Goal: Information Seeking & Learning: Learn about a topic

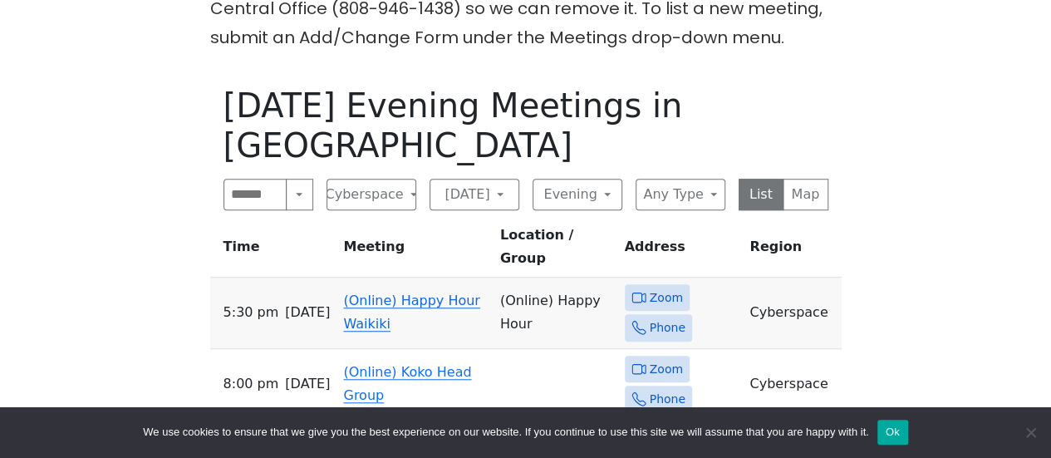
scroll to position [521, 0]
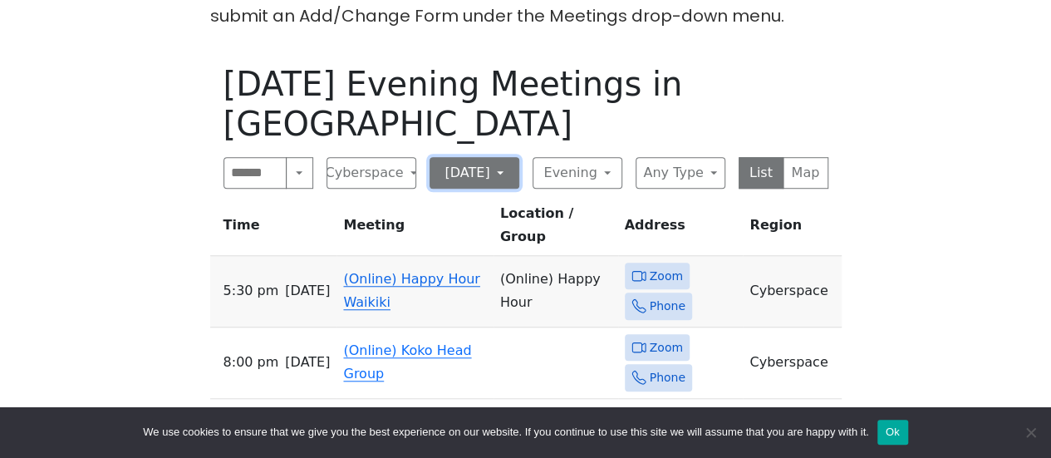
click at [484, 157] on button "[DATE]" at bounding box center [474, 173] width 90 height 32
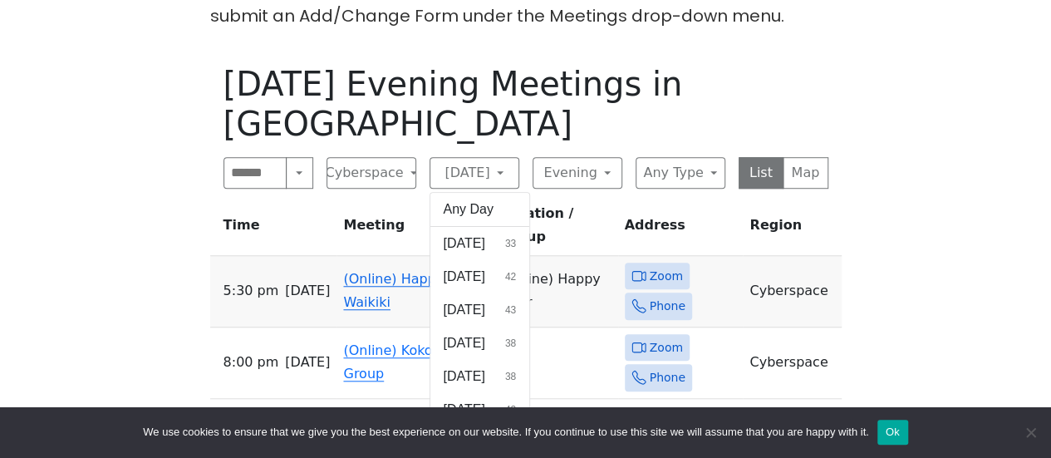
drag, startPoint x: 38, startPoint y: 168, endPoint x: 52, endPoint y: 167, distance: 14.1
click at [38, 168] on div "Alcoholics Anonymous on [GEOGRAPHIC_DATA] [GEOGRAPHIC_DATA] is closed [DATE], f…" at bounding box center [525, 240] width 1051 height 1522
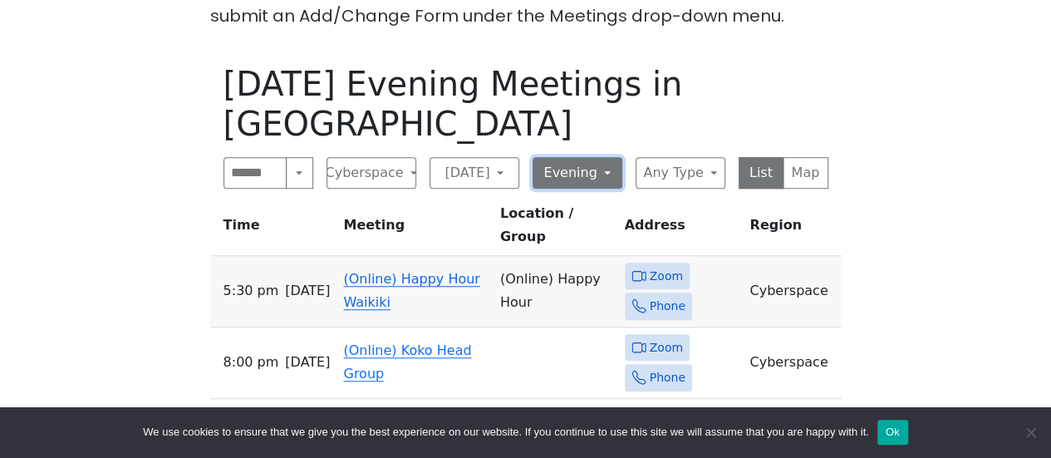
click at [569, 157] on button "Evening" at bounding box center [577, 173] width 90 height 32
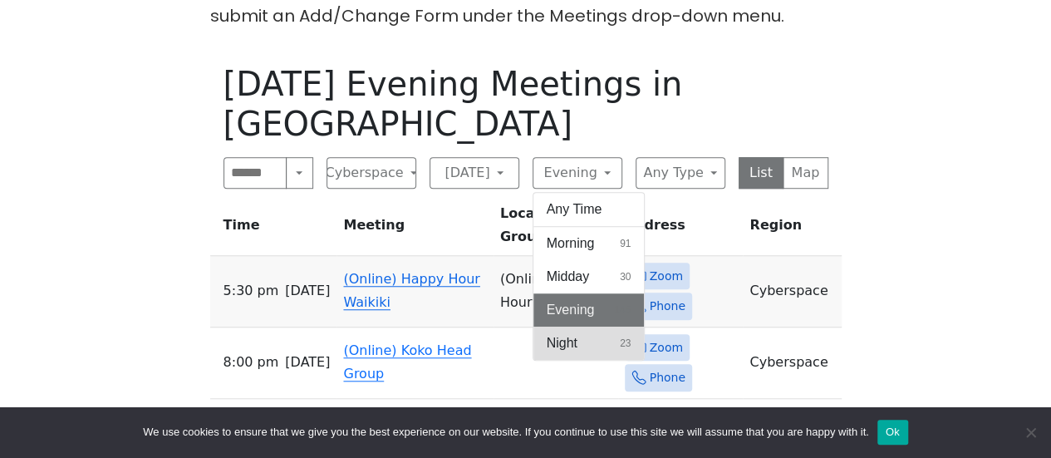
click at [573, 333] on span "Night" at bounding box center [561, 343] width 31 height 20
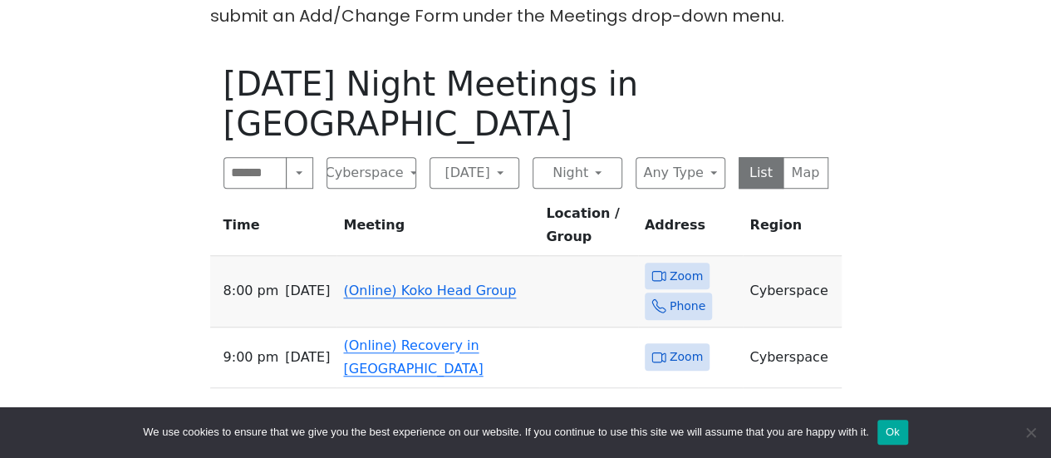
click at [416, 282] on link "(Online) Koko Head Group" at bounding box center [429, 290] width 173 height 16
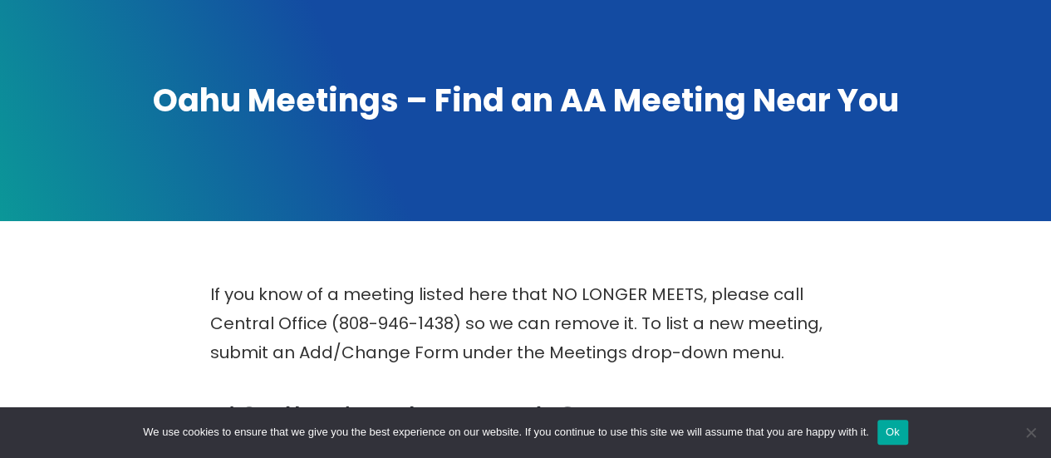
scroll to position [332, 0]
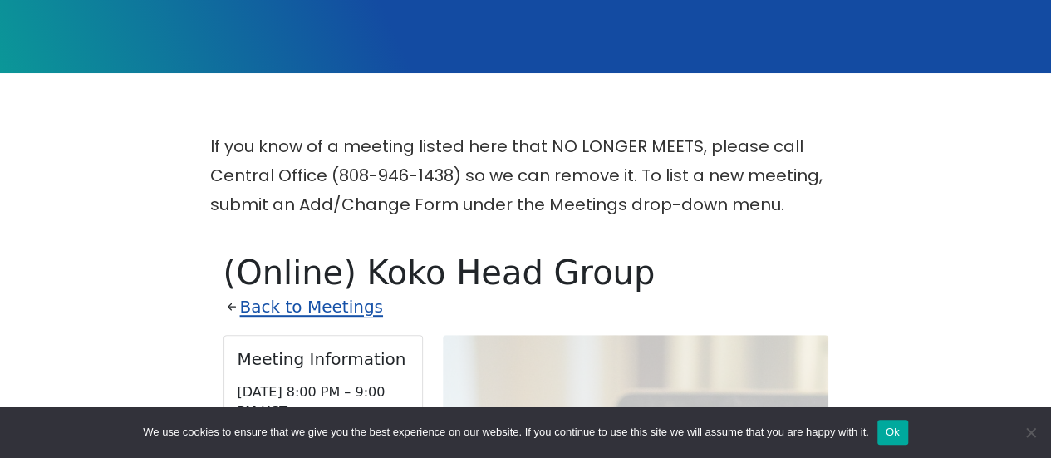
click at [306, 310] on link "Back to Meetings" at bounding box center [311, 306] width 143 height 29
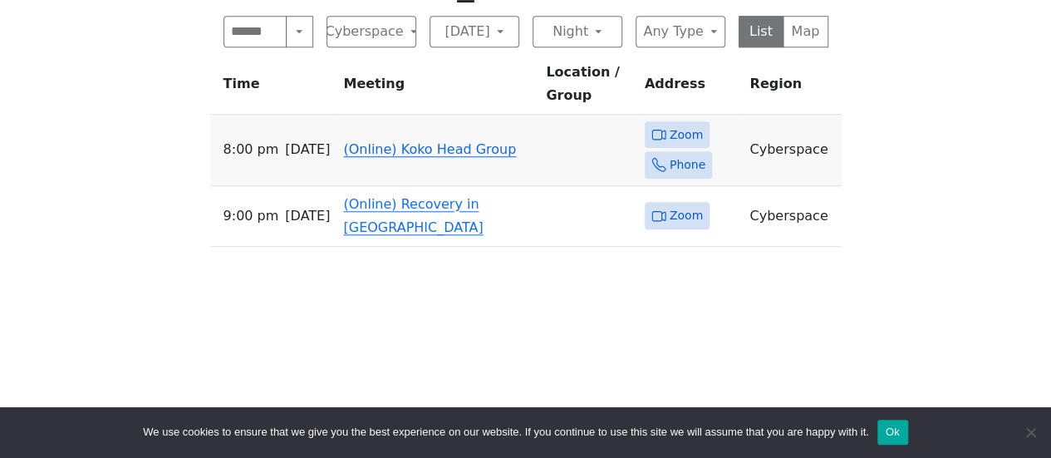
scroll to position [664, 0]
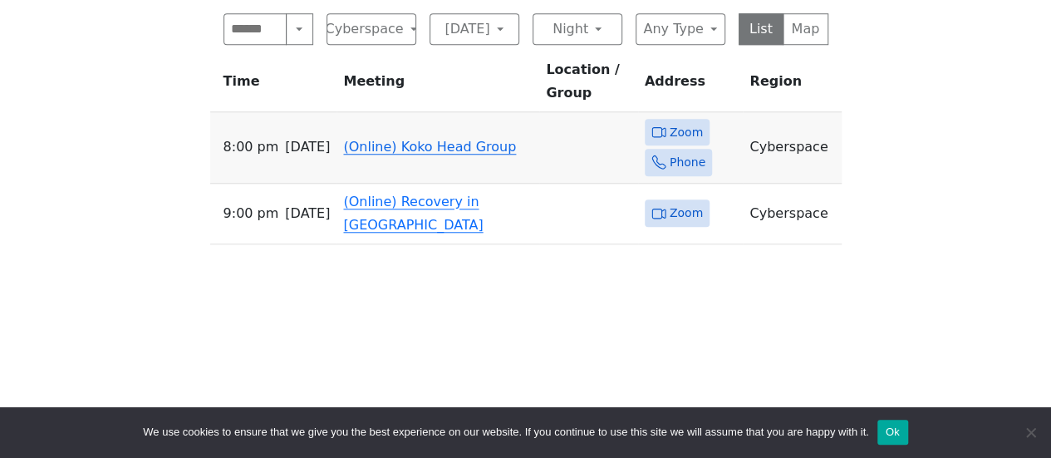
click at [394, 139] on link "(Online) Koko Head Group" at bounding box center [429, 147] width 173 height 16
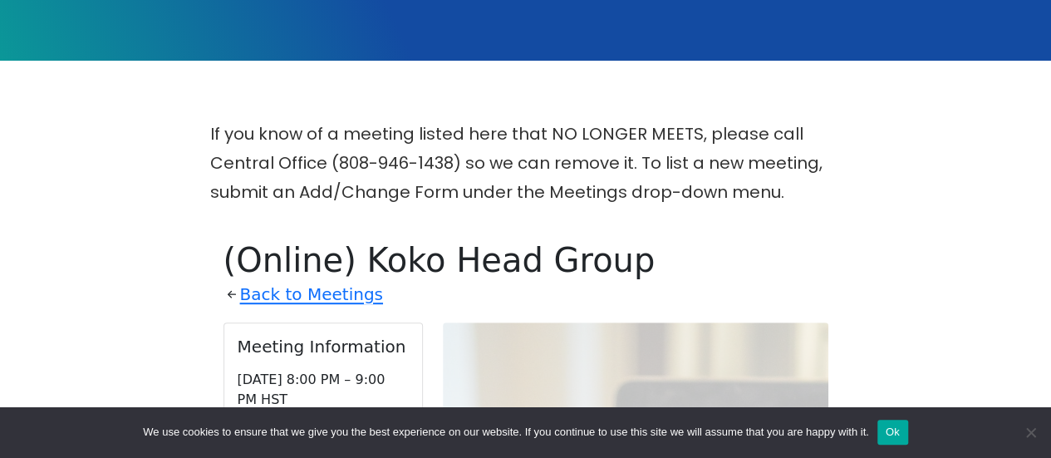
scroll to position [321, 0]
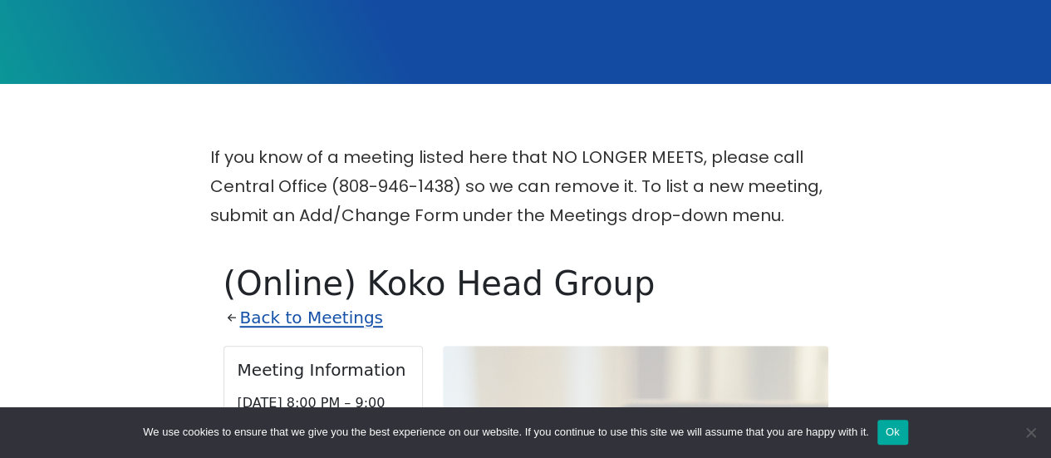
click at [247, 321] on link "Back to Meetings" at bounding box center [311, 317] width 143 height 29
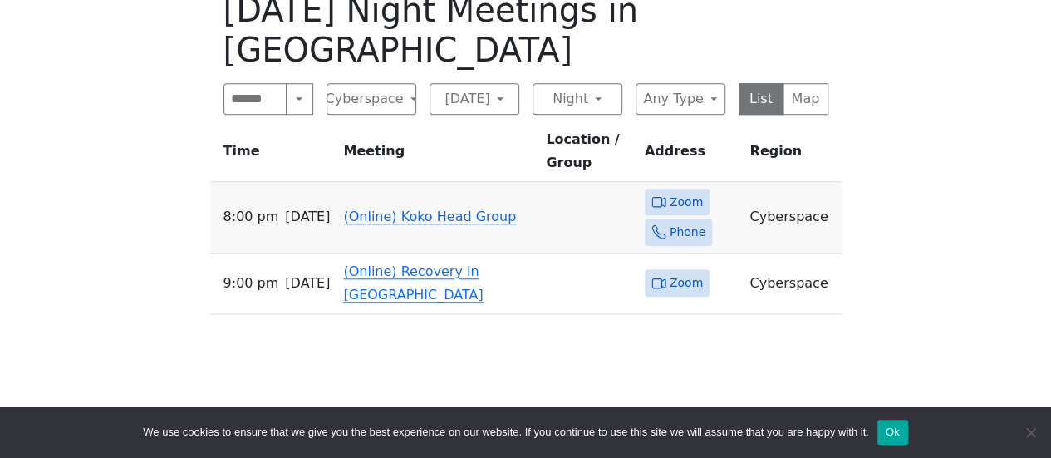
scroll to position [487, 0]
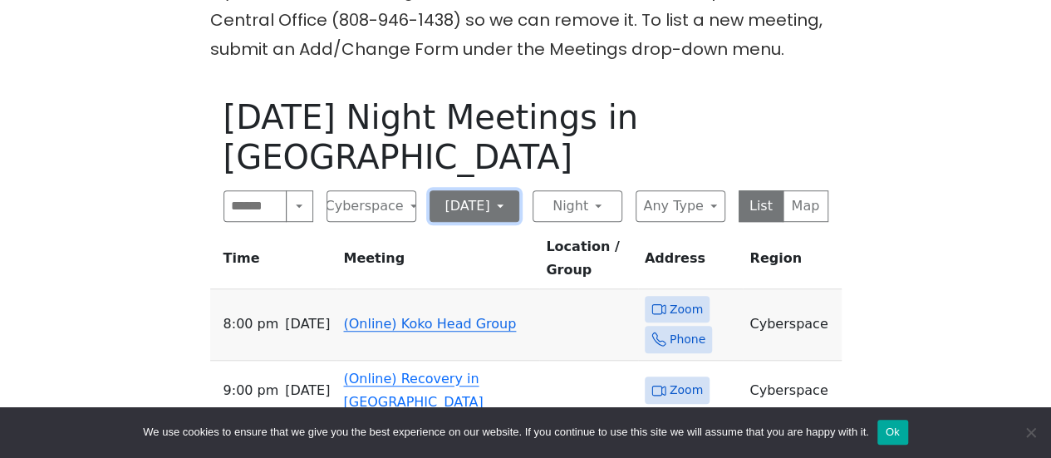
click at [489, 190] on button "[DATE]" at bounding box center [474, 206] width 90 height 32
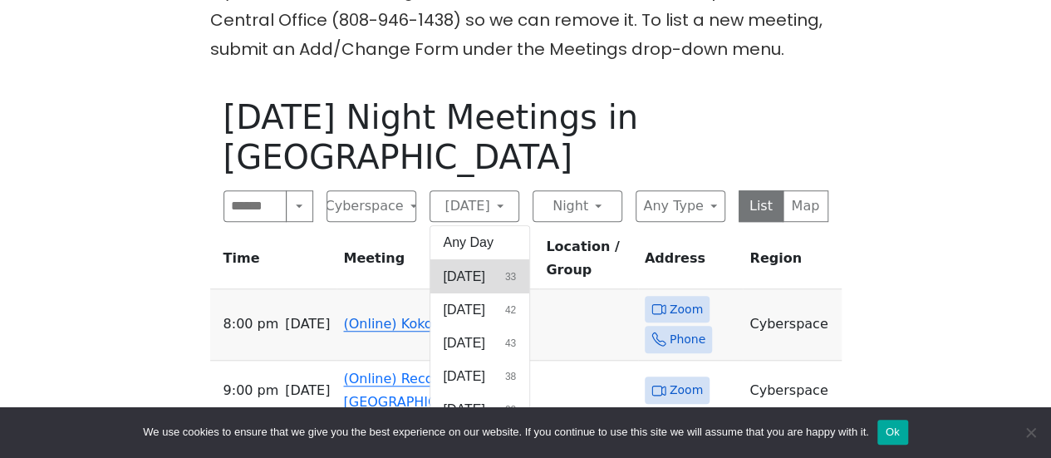
click at [484, 267] on span "[DATE]" at bounding box center [464, 277] width 42 height 20
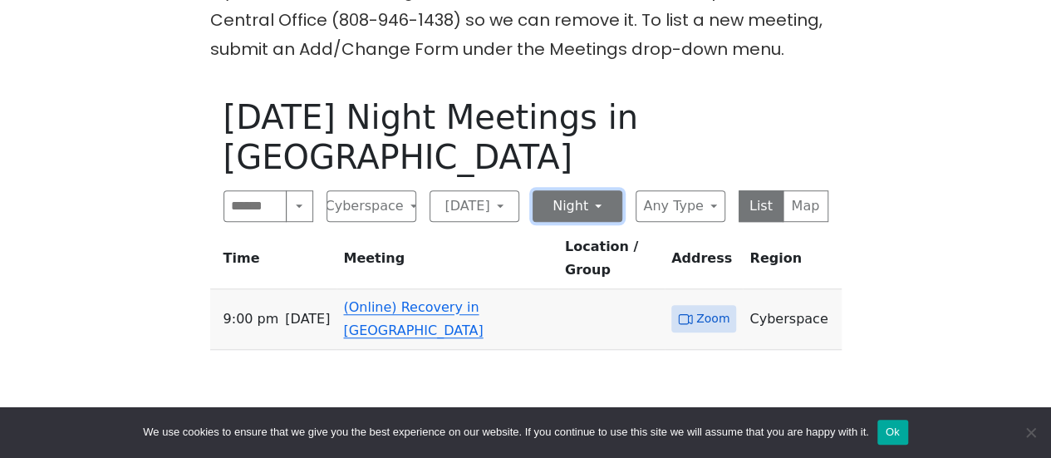
click at [605, 190] on button "Night" at bounding box center [577, 206] width 90 height 32
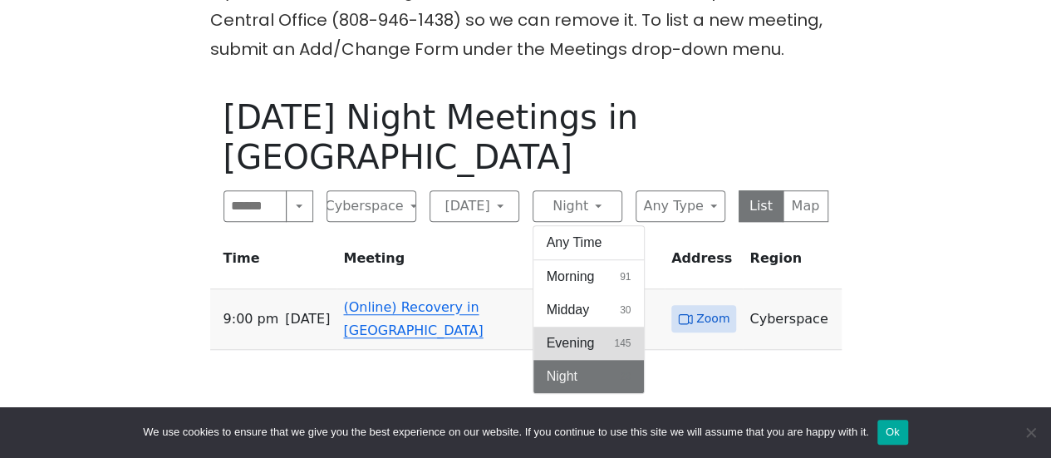
click at [586, 326] on button "Evening 145" at bounding box center [588, 342] width 111 height 33
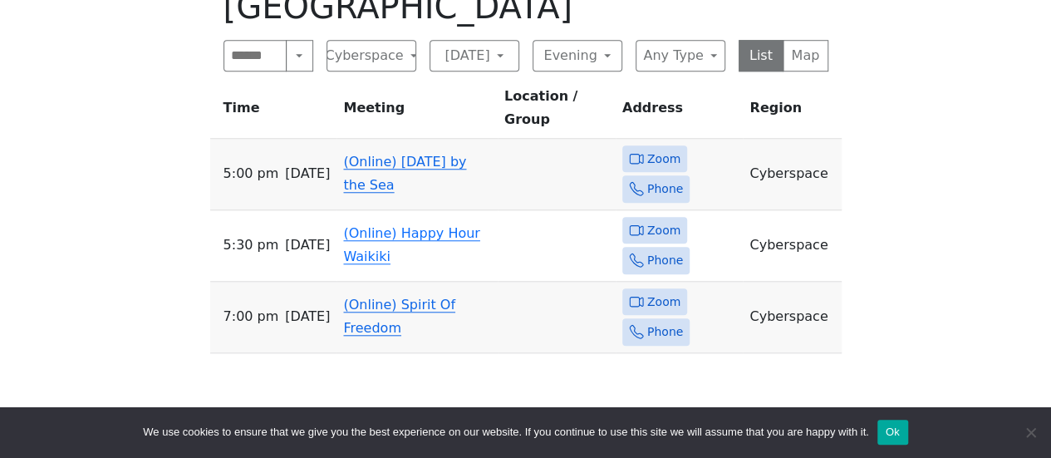
scroll to position [654, 0]
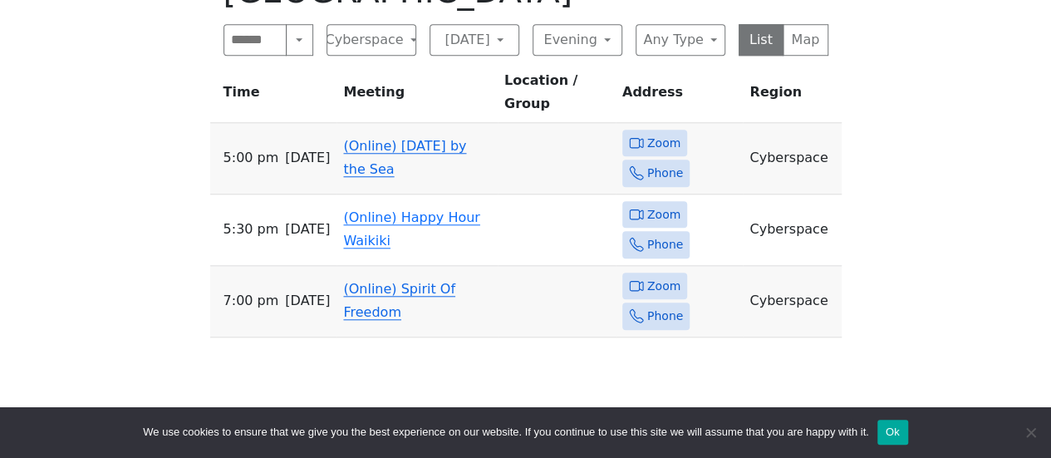
click at [379, 281] on link "(Online) Spirit Of Freedom" at bounding box center [399, 300] width 112 height 39
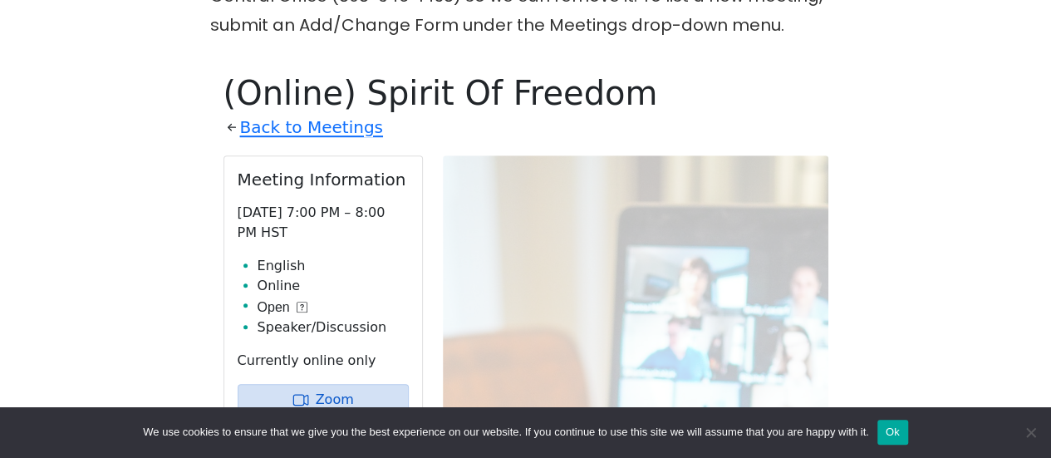
scroll to position [487, 0]
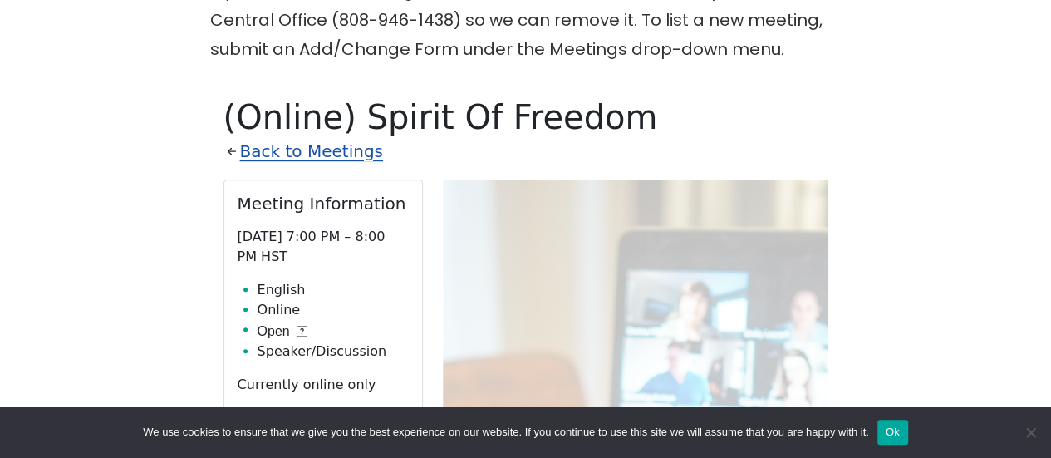
click at [266, 150] on link "Back to Meetings" at bounding box center [311, 151] width 143 height 29
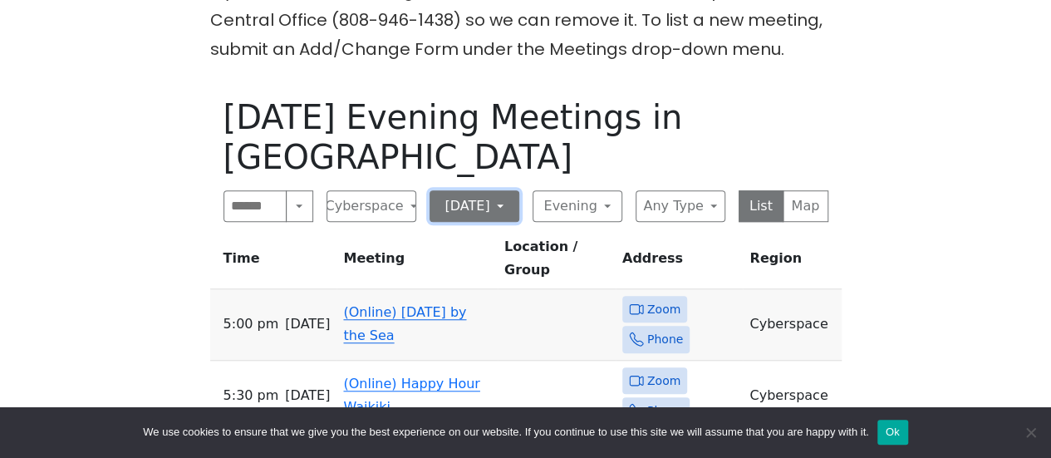
click at [469, 190] on button "[DATE]" at bounding box center [474, 206] width 90 height 32
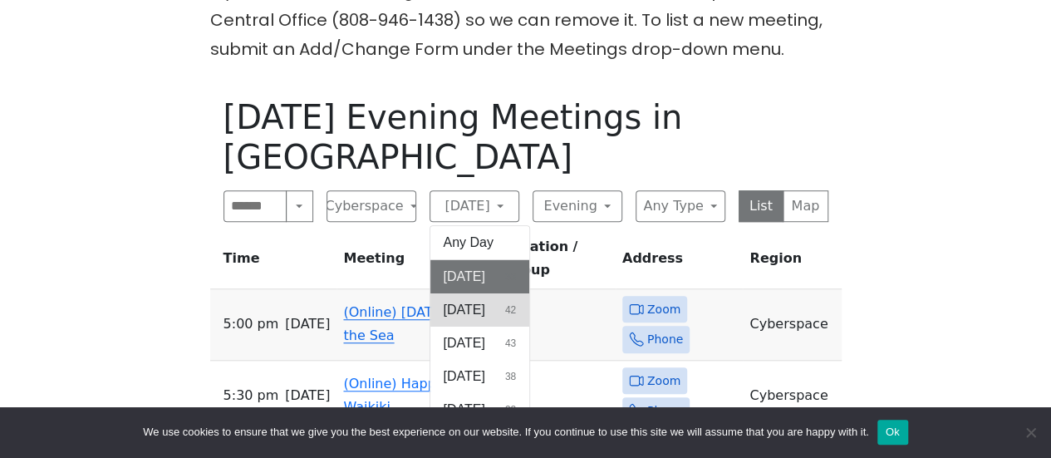
click at [474, 293] on button "[DATE] 42" at bounding box center [480, 309] width 100 height 33
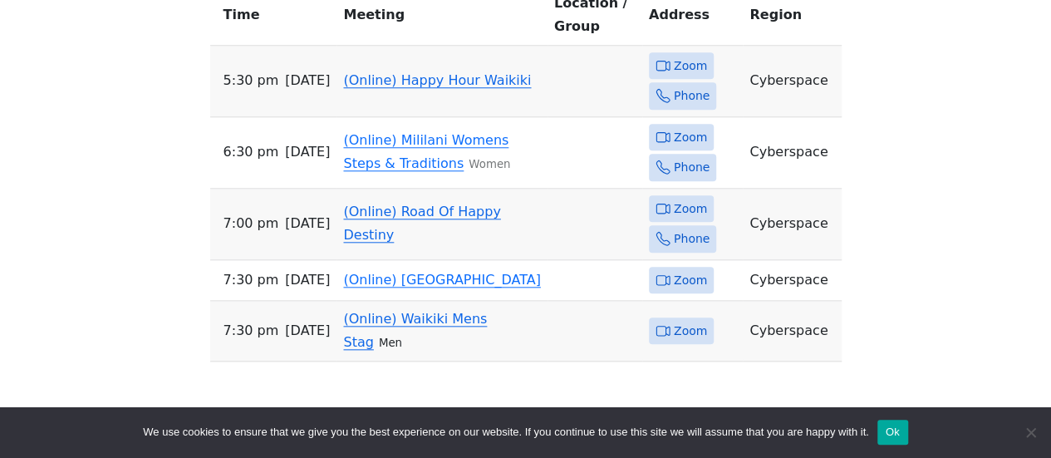
scroll to position [737, 0]
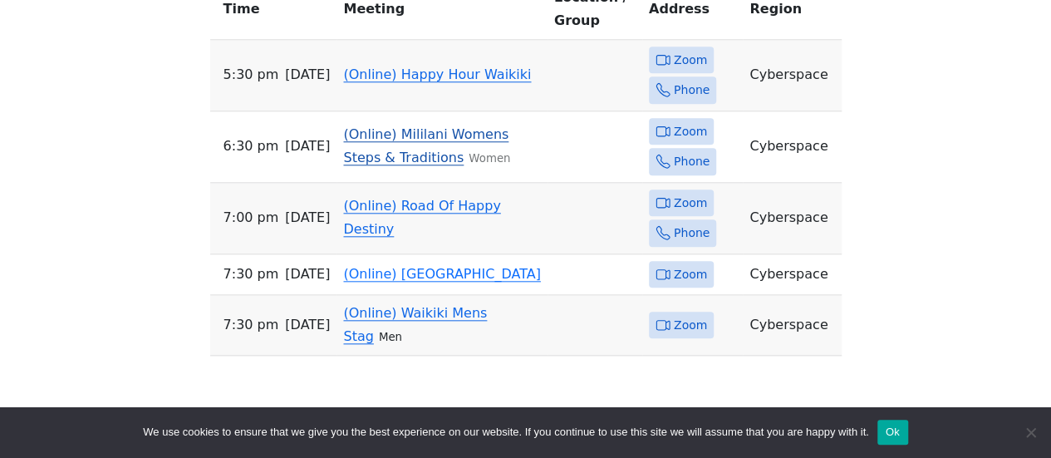
click at [365, 126] on link "(Online) Mililani Womens Steps & Traditions" at bounding box center [425, 145] width 165 height 39
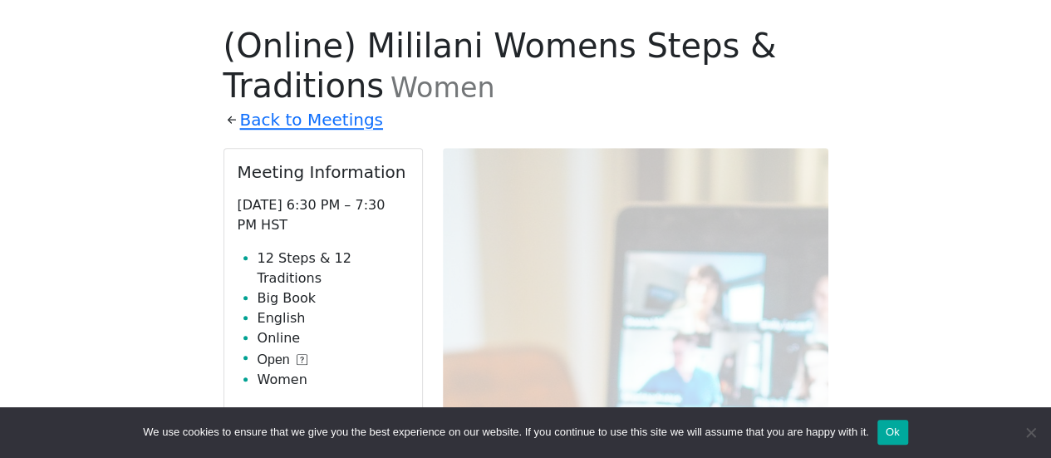
scroll to position [487, 0]
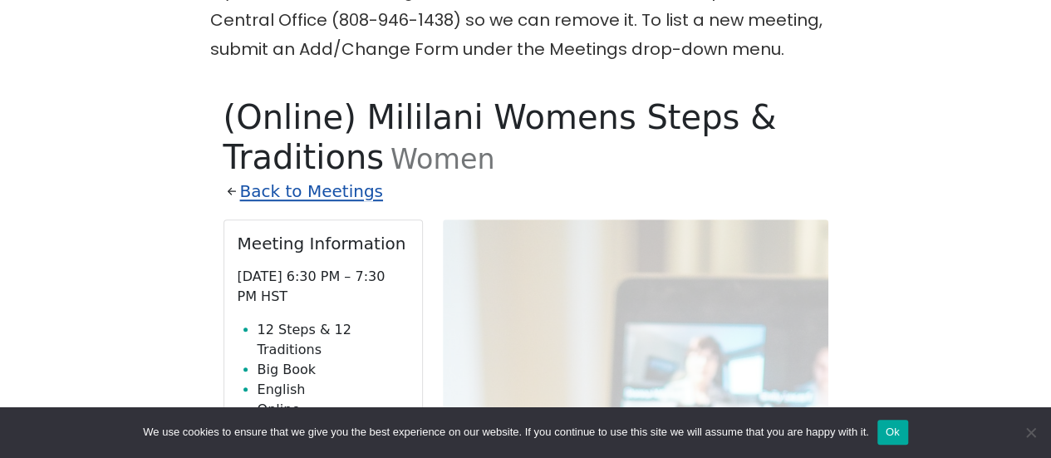
click at [299, 182] on link "Back to Meetings" at bounding box center [311, 191] width 143 height 29
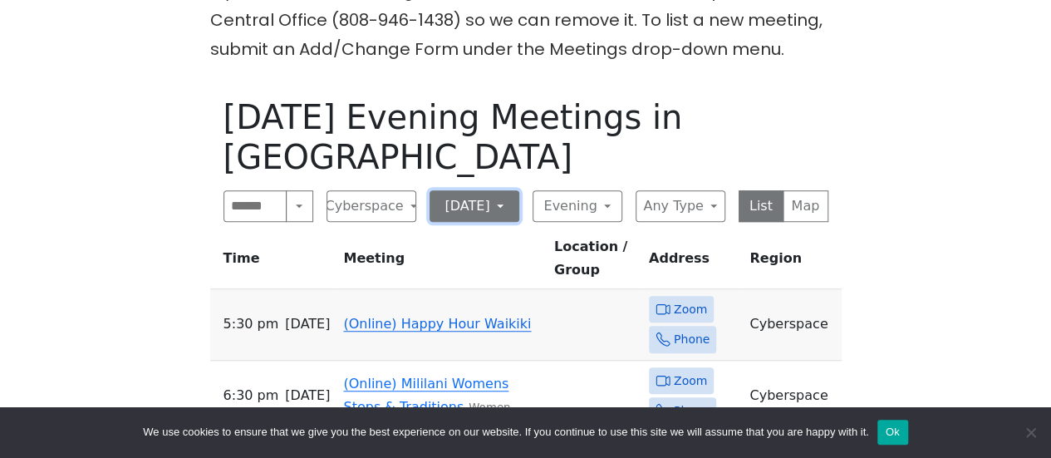
click at [466, 190] on button "[DATE]" at bounding box center [474, 206] width 90 height 32
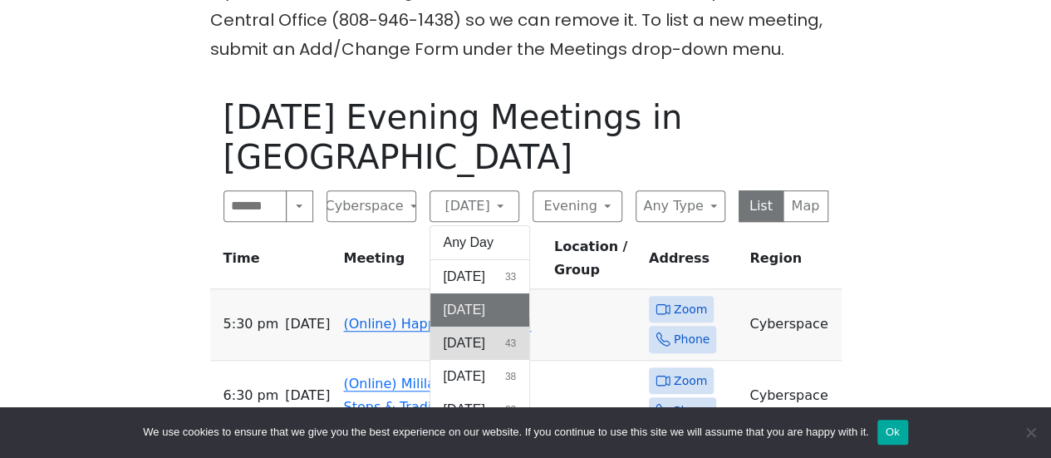
click at [460, 333] on span "[DATE]" at bounding box center [464, 343] width 42 height 20
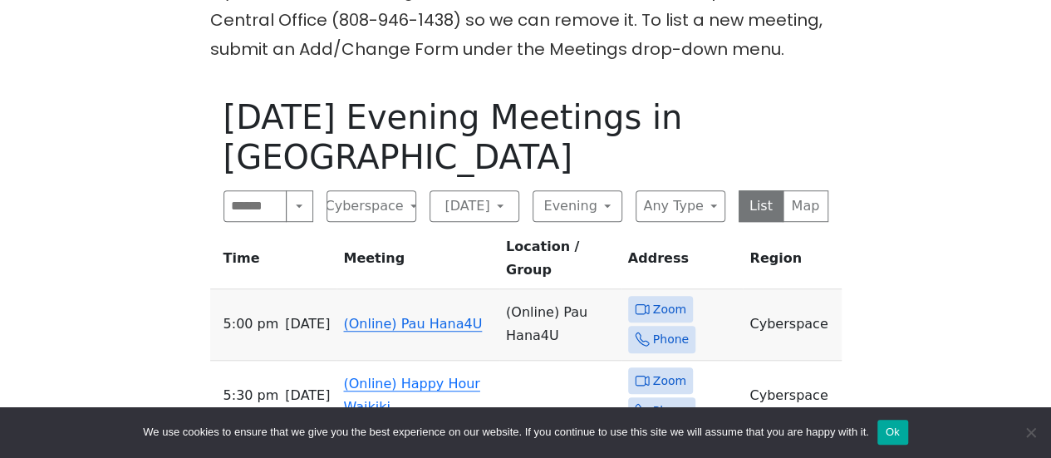
scroll to position [571, 0]
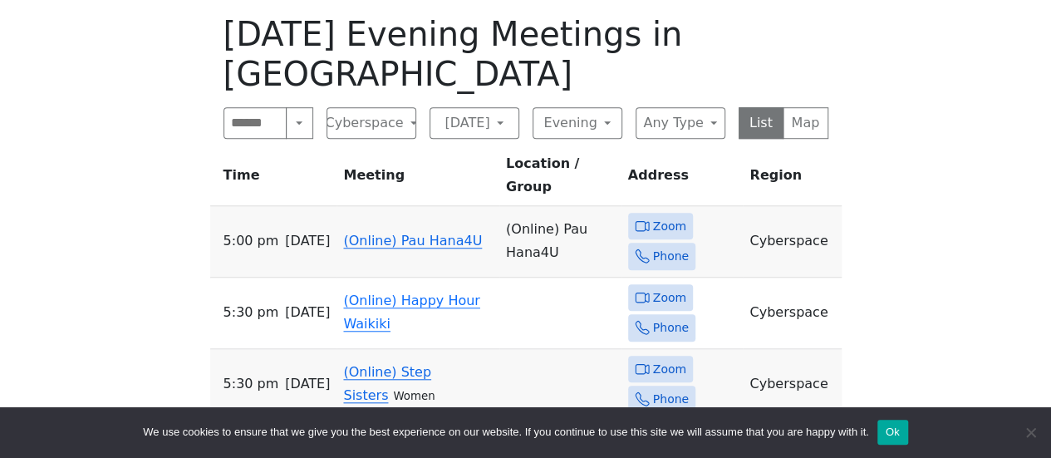
click at [358, 364] on link "(Online) Step Sisters" at bounding box center [387, 383] width 88 height 39
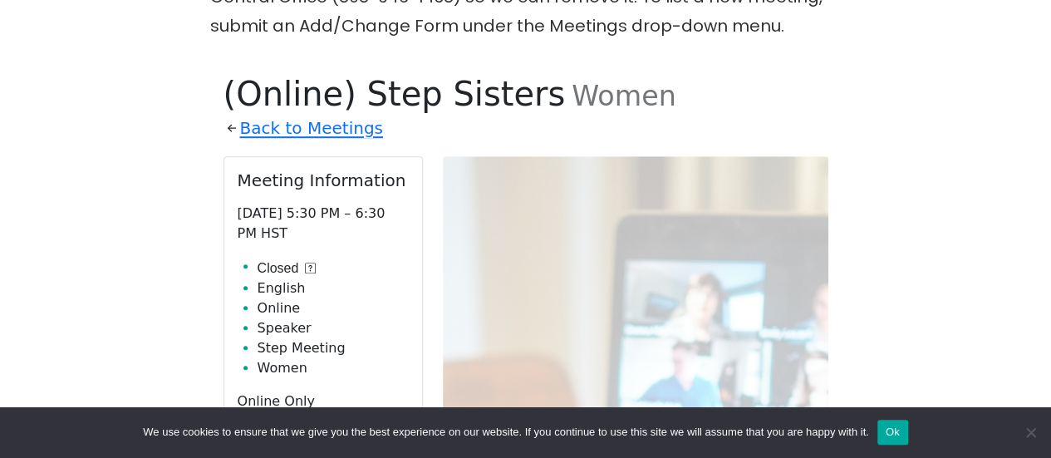
scroll to position [487, 0]
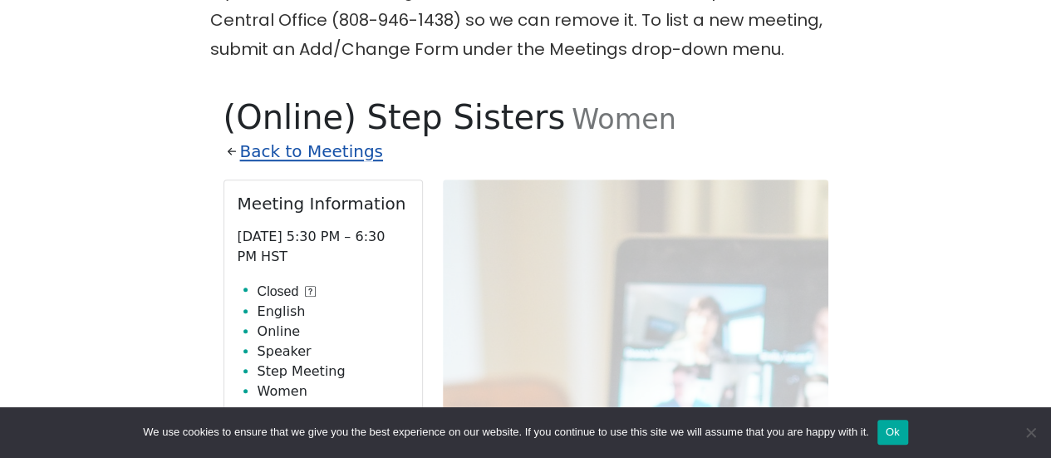
click at [327, 143] on link "Back to Meetings" at bounding box center [311, 151] width 143 height 29
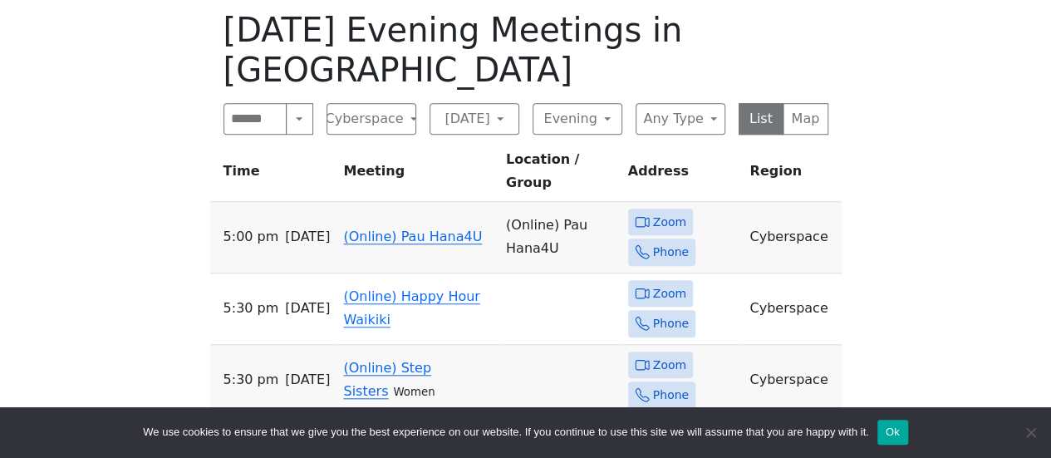
scroll to position [737, 0]
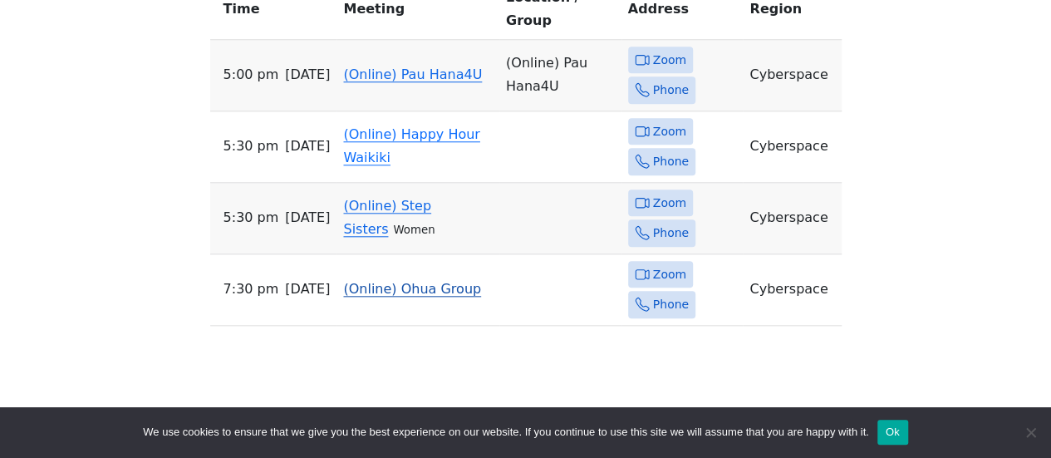
click at [366, 281] on link "(Online) Ohua Group" at bounding box center [412, 289] width 138 height 16
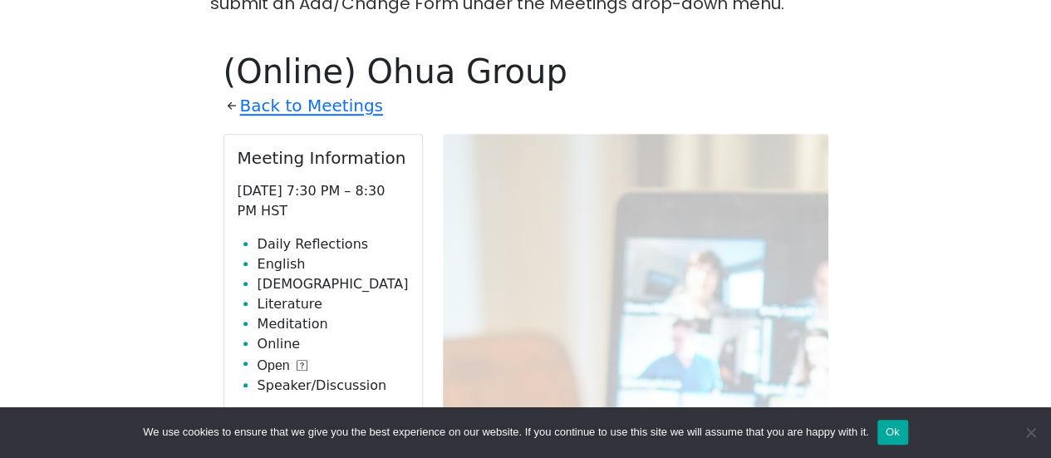
scroll to position [487, 0]
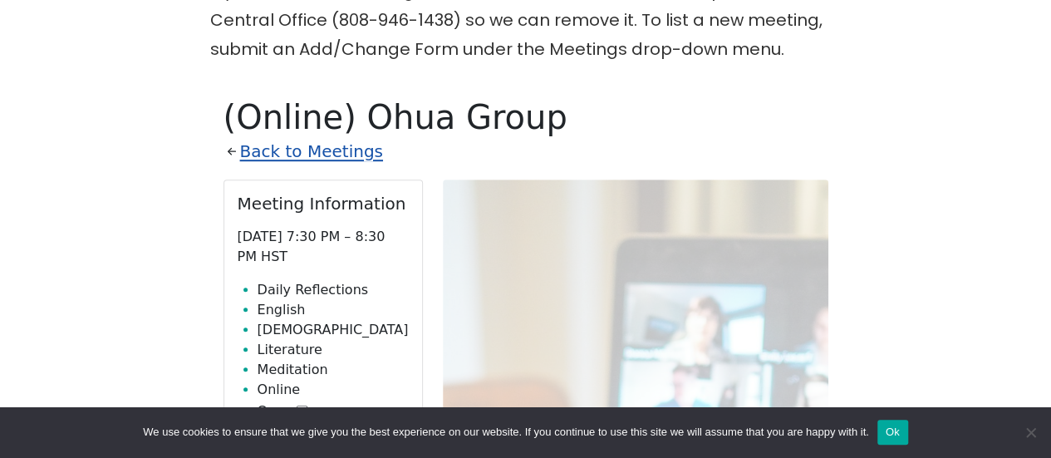
click at [299, 147] on link "Back to Meetings" at bounding box center [311, 151] width 143 height 29
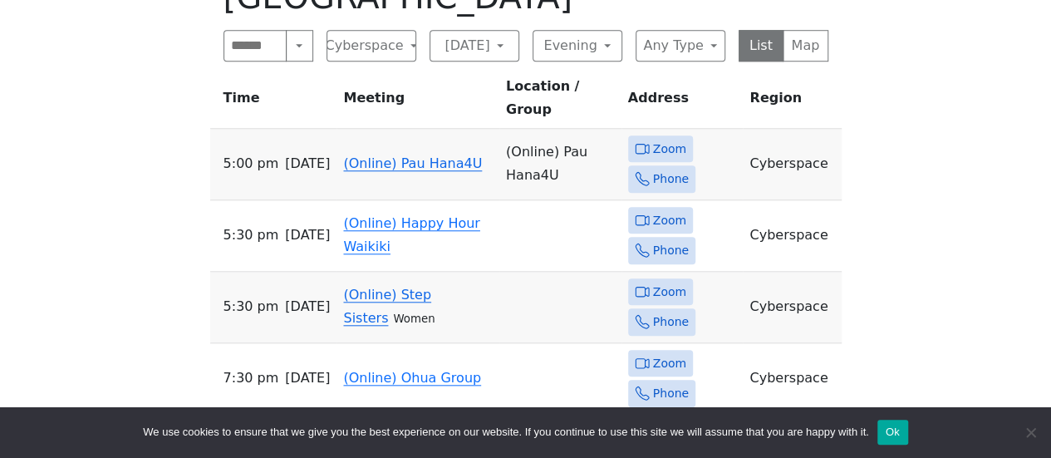
scroll to position [571, 0]
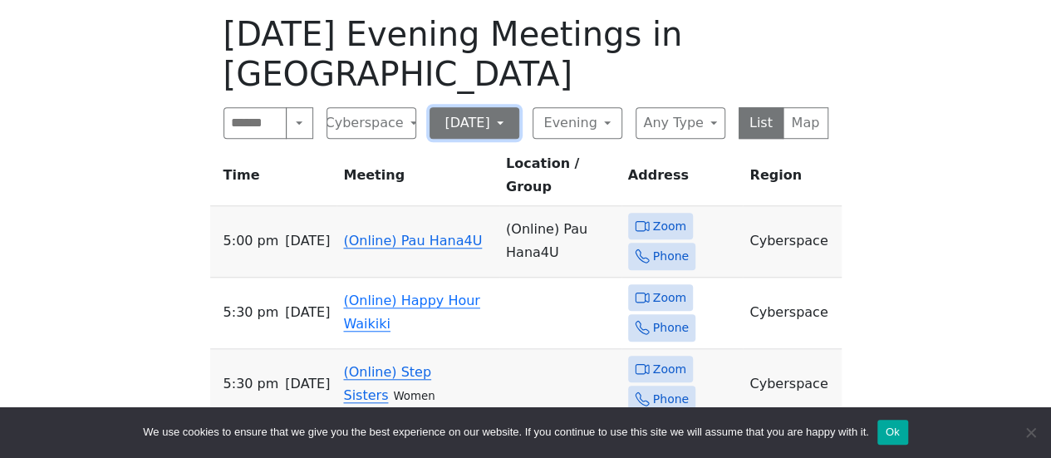
click at [479, 107] on button "[DATE]" at bounding box center [474, 123] width 90 height 32
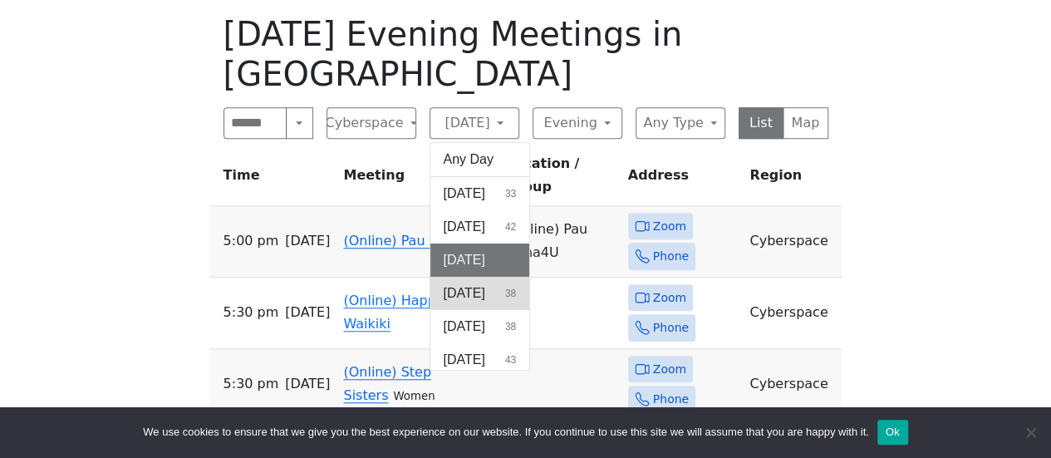
click at [473, 283] on span "[DATE]" at bounding box center [464, 293] width 42 height 20
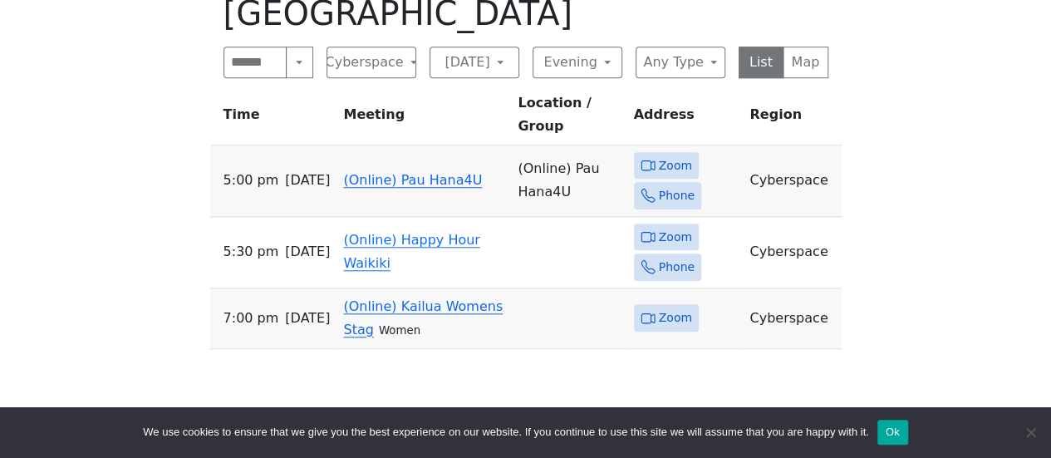
scroll to position [737, 0]
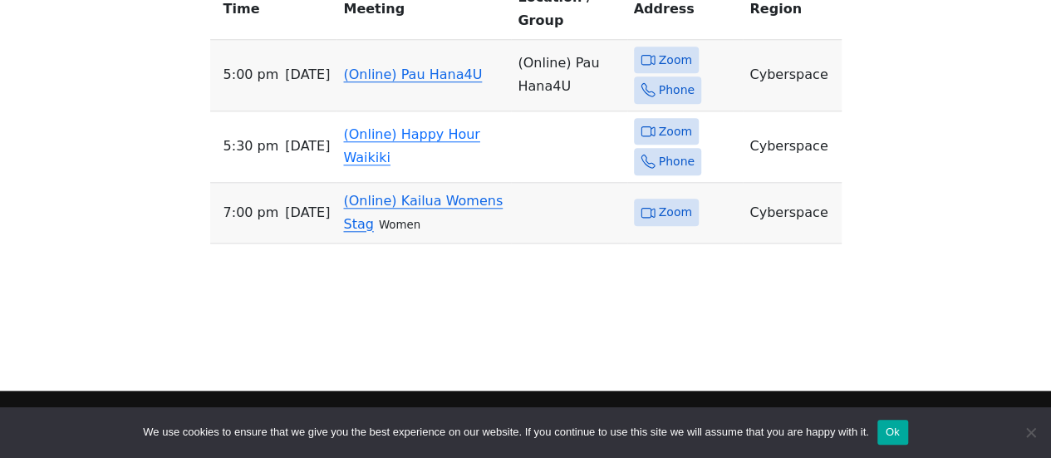
click at [382, 194] on link "(Online) Kailua Womens Stag" at bounding box center [422, 212] width 159 height 39
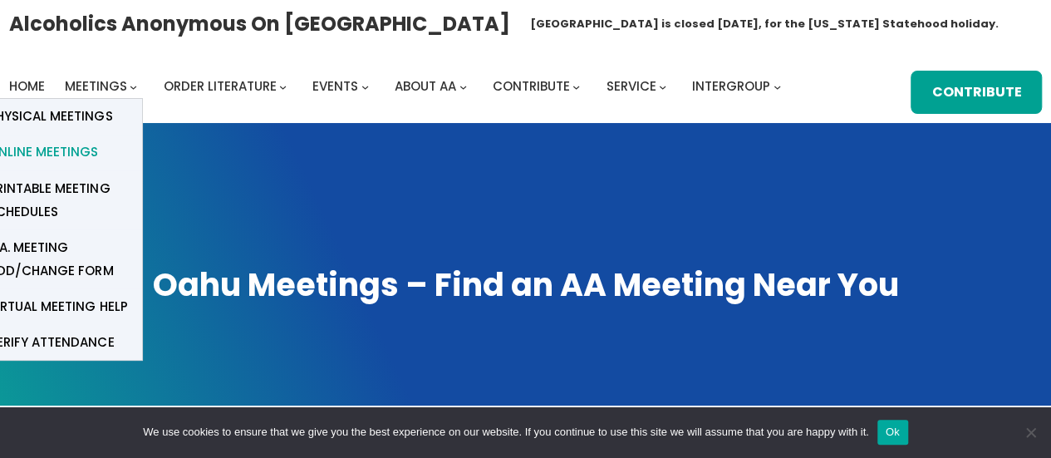
click at [61, 143] on span "Online Meetings" at bounding box center [43, 151] width 110 height 23
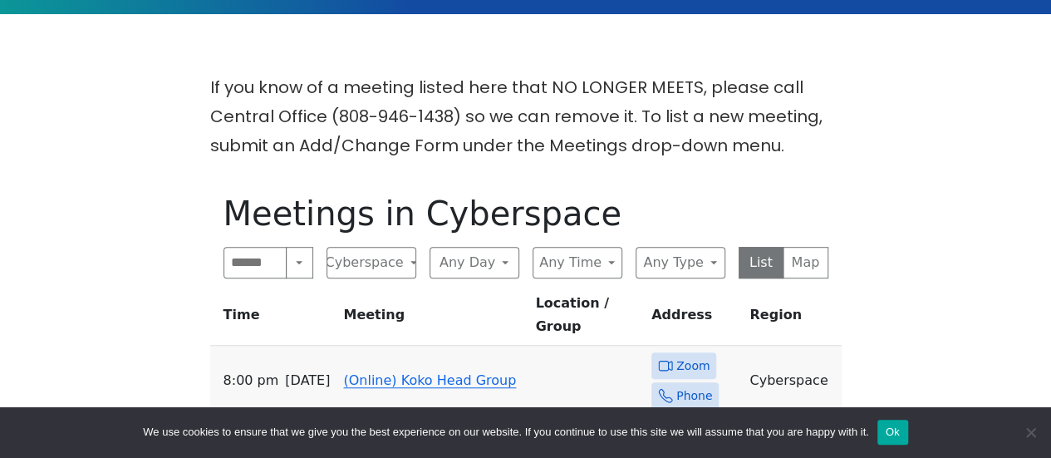
scroll to position [415, 0]
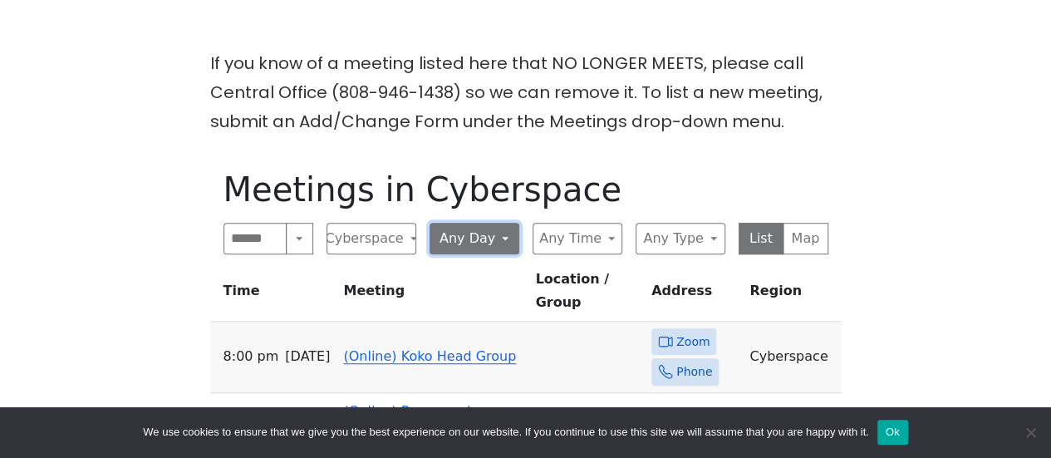
click at [468, 235] on button "Any Day" at bounding box center [474, 239] width 90 height 32
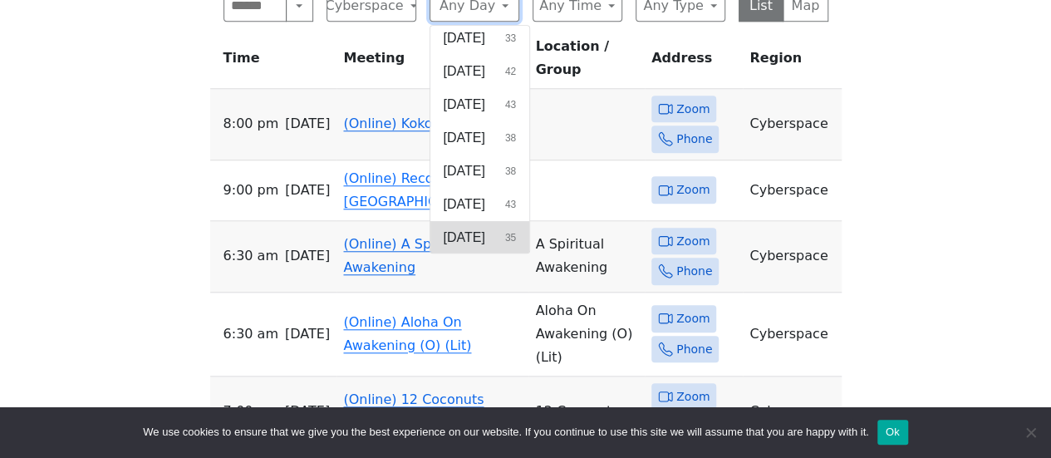
scroll to position [664, 0]
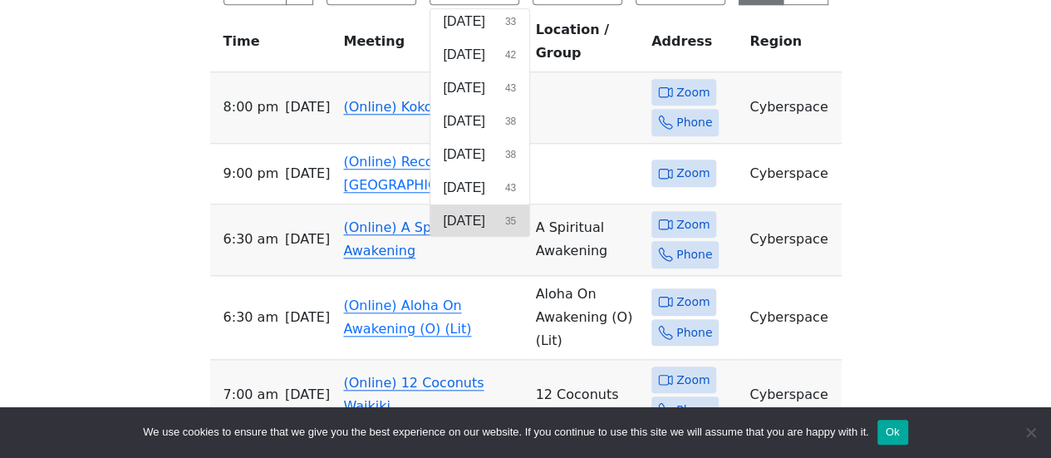
click at [485, 220] on span "[DATE]" at bounding box center [464, 221] width 42 height 20
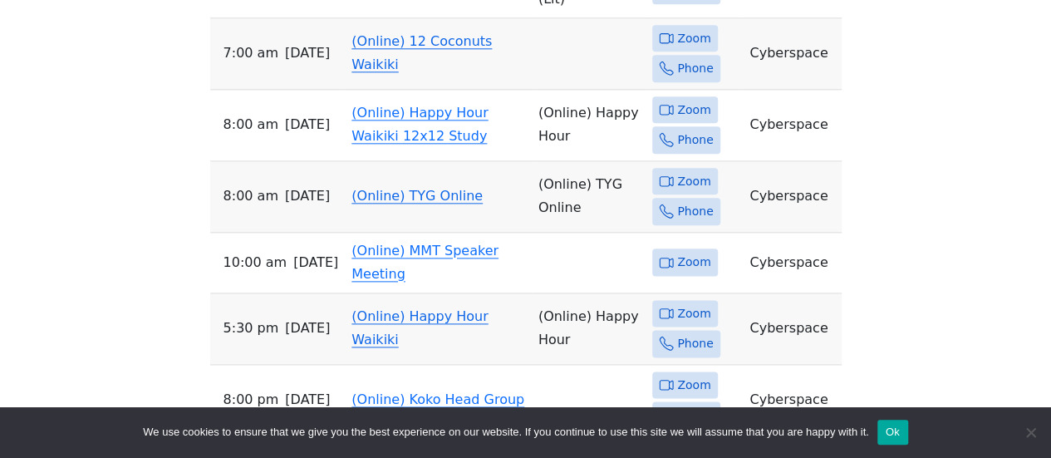
scroll to position [997, 0]
